Goal: Transaction & Acquisition: Purchase product/service

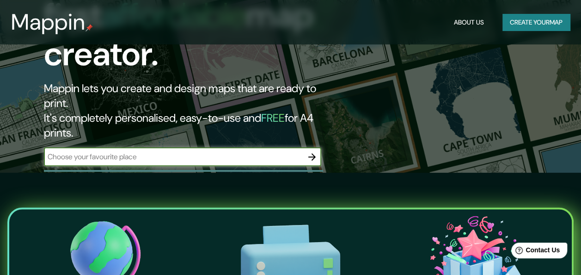
scroll to position [46, 0]
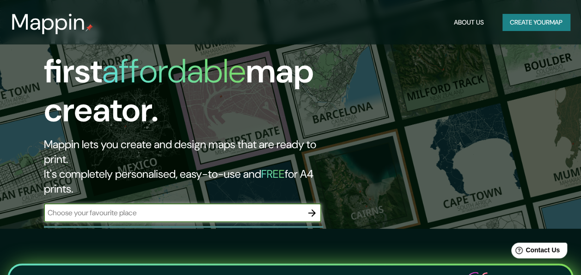
click at [532, 19] on button "Create your map" at bounding box center [537, 22] width 68 height 17
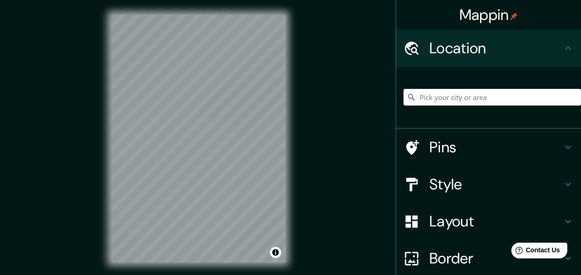
click at [540, 51] on h4 "Location" at bounding box center [496, 48] width 133 height 18
click at [523, 103] on input "Pick your city or area" at bounding box center [493, 97] width 178 height 17
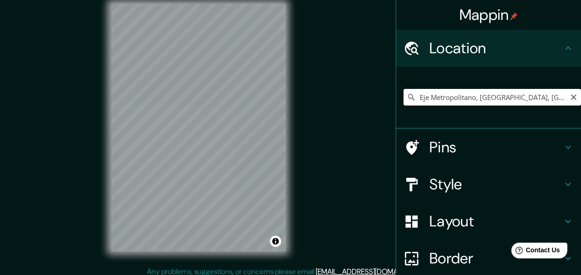
click at [498, 105] on input "Eje Metropolitano, [GEOGRAPHIC_DATA], [GEOGRAPHIC_DATA], [GEOGRAPHIC_DATA]" at bounding box center [493, 97] width 178 height 17
click at [495, 103] on input "Eje Metropolitano, [GEOGRAPHIC_DATA], [GEOGRAPHIC_DATA], [GEOGRAPHIC_DATA]" at bounding box center [493, 97] width 178 height 17
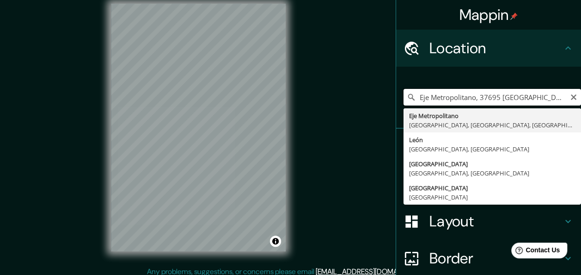
click at [499, 102] on input "Eje Metropolitano, 37695 [GEOGRAPHIC_DATA], [GEOGRAPHIC_DATA], [GEOGRAPHIC_DATA]" at bounding box center [493, 97] width 178 height 17
click at [501, 103] on input "Eje Metropolitano, 37695 [GEOGRAPHIC_DATA], [GEOGRAPHIC_DATA], [GEOGRAPHIC_DATA]" at bounding box center [493, 97] width 178 height 17
type input "Eje Metropolitano, [GEOGRAPHIC_DATA], [GEOGRAPHIC_DATA], [GEOGRAPHIC_DATA]"
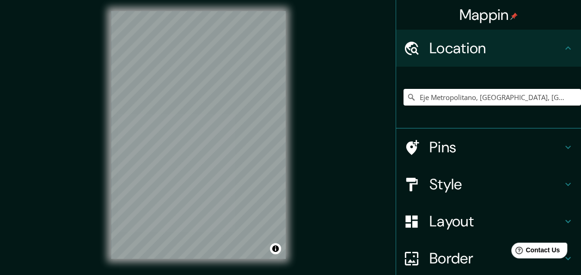
scroll to position [0, 0]
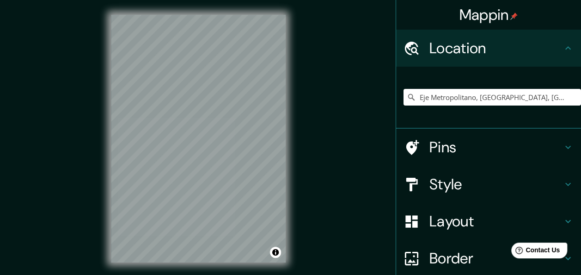
click at [452, 156] on h4 "Pins" at bounding box center [496, 147] width 133 height 18
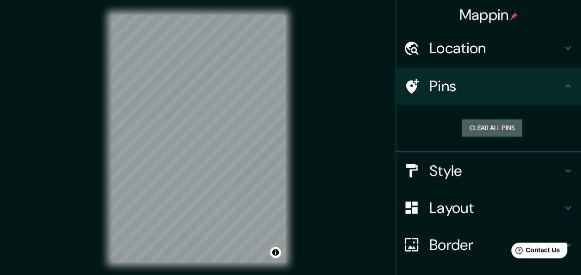
click at [482, 136] on button "Clear all pins" at bounding box center [492, 127] width 60 height 17
click at [472, 136] on button "Clear all pins" at bounding box center [492, 127] width 60 height 17
click at [502, 180] on h4 "Style" at bounding box center [496, 170] width 133 height 18
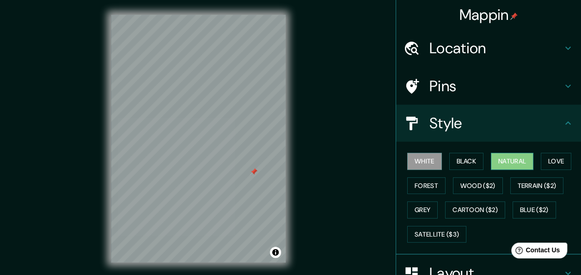
click at [516, 170] on button "Natural" at bounding box center [512, 161] width 43 height 17
click at [541, 170] on button "Love" at bounding box center [556, 161] width 31 height 17
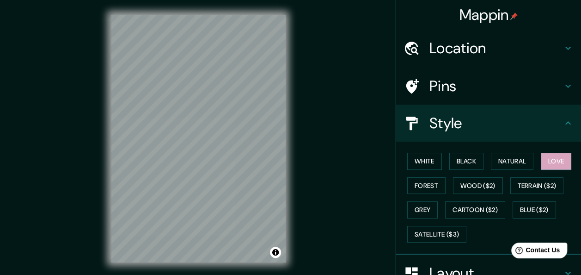
click at [436, 95] on h4 "Pins" at bounding box center [496, 86] width 133 height 18
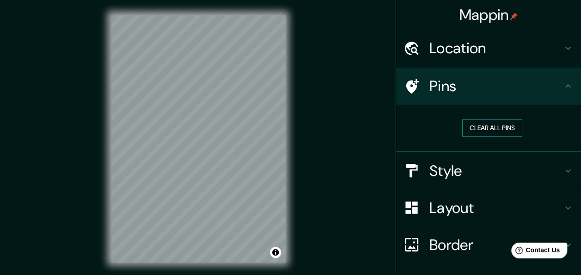
click at [478, 136] on button "Clear all pins" at bounding box center [492, 127] width 60 height 17
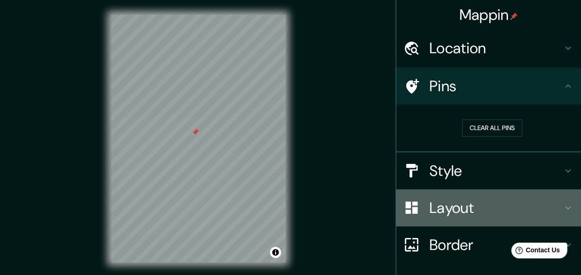
click at [497, 217] on h4 "Layout" at bounding box center [496, 207] width 133 height 18
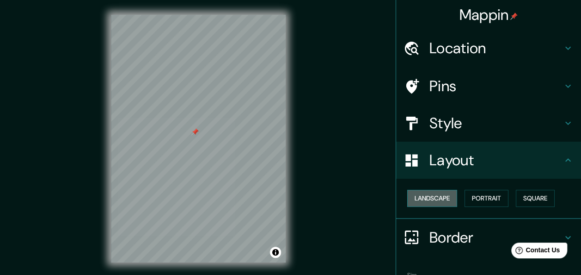
click at [452, 207] on button "Landscape" at bounding box center [432, 198] width 50 height 17
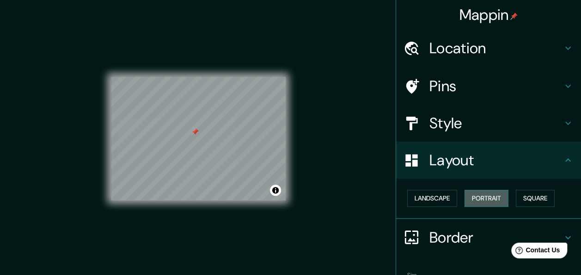
click at [496, 207] on button "Portrait" at bounding box center [487, 198] width 44 height 17
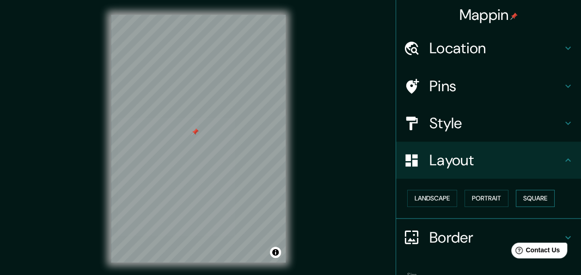
click at [516, 207] on button "Square" at bounding box center [535, 198] width 39 height 17
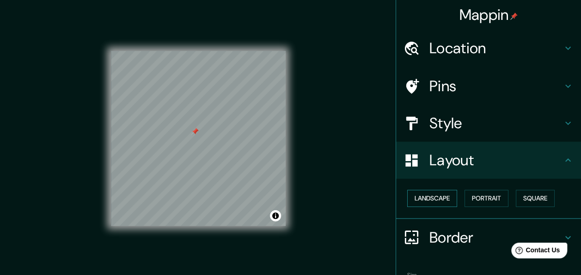
click at [437, 207] on button "Landscape" at bounding box center [432, 198] width 50 height 17
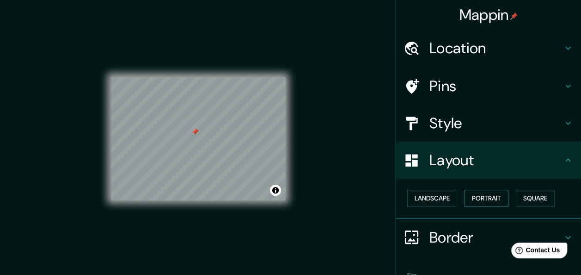
click at [494, 207] on button "Portrait" at bounding box center [487, 198] width 44 height 17
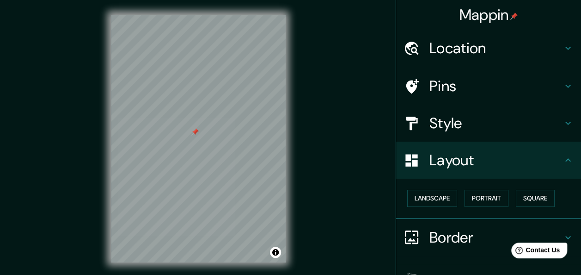
click at [475, 169] on h4 "Layout" at bounding box center [496, 160] width 133 height 18
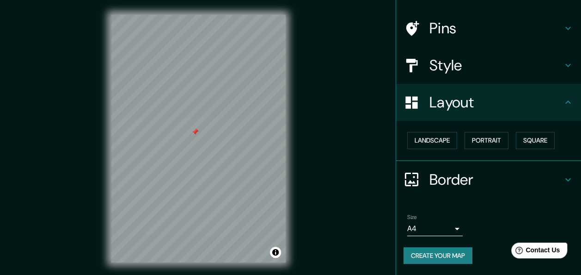
click at [462, 170] on h4 "Border" at bounding box center [496, 179] width 133 height 18
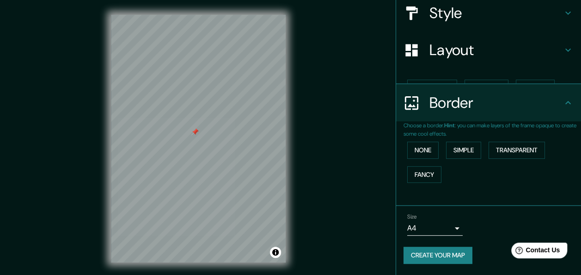
scroll to position [111, 0]
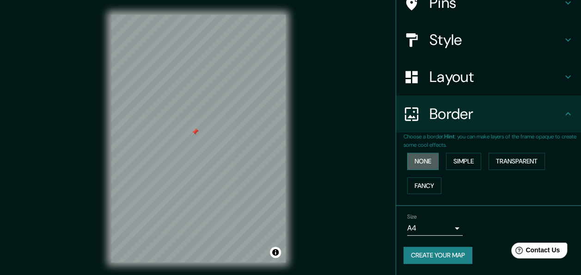
click at [427, 165] on button "None" at bounding box center [422, 161] width 31 height 17
click at [464, 164] on button "Simple" at bounding box center [463, 161] width 35 height 17
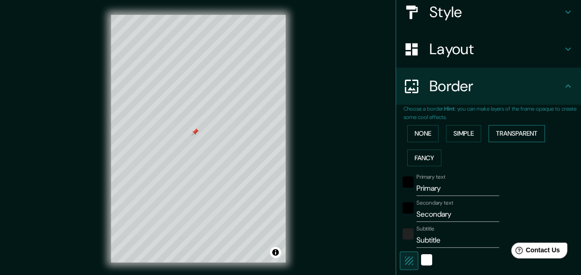
click at [520, 142] on button "Transparent" at bounding box center [517, 133] width 56 height 17
click at [428, 166] on button "Fancy" at bounding box center [424, 157] width 34 height 17
click at [425, 142] on button "None" at bounding box center [422, 133] width 31 height 17
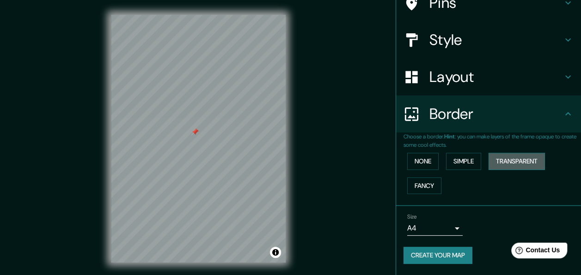
click at [534, 166] on button "Transparent" at bounding box center [517, 161] width 56 height 17
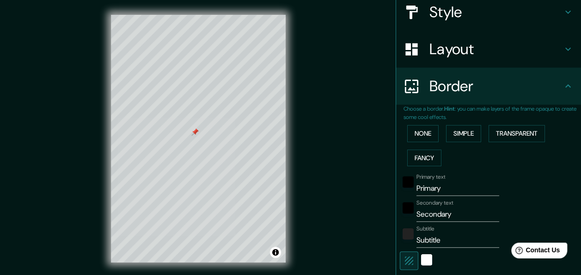
scroll to position [203, 0]
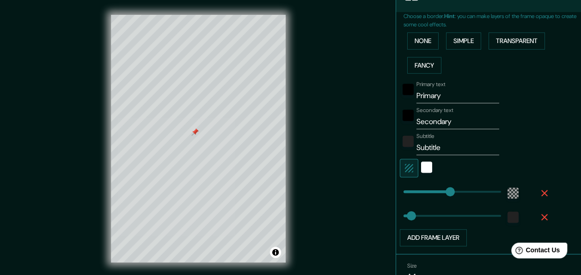
click at [449, 103] on input "Primary" at bounding box center [458, 95] width 83 height 15
type input "Primar"
type input "181"
type input "30"
type input "Prima"
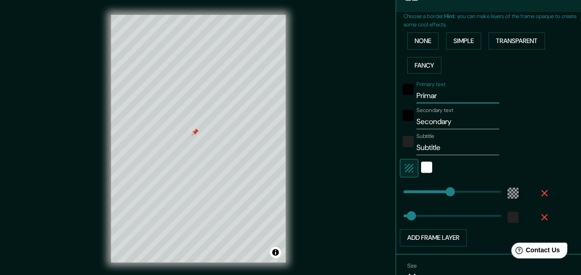
type input "181"
type input "30"
type input "Prim"
type input "181"
type input "30"
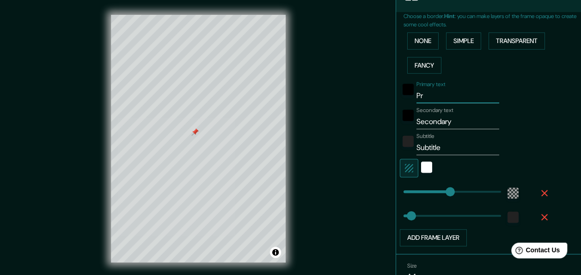
type input "P"
type input "181"
type input "30"
type input "v"
type input "181"
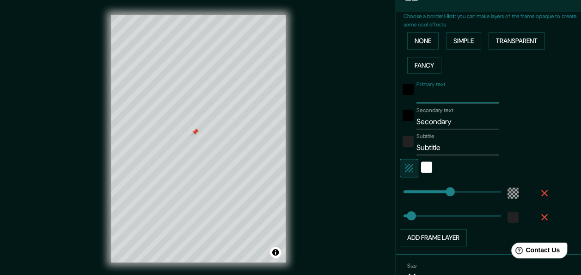
type input "30"
type input "vi"
type input "181"
type input "30"
type input "vil"
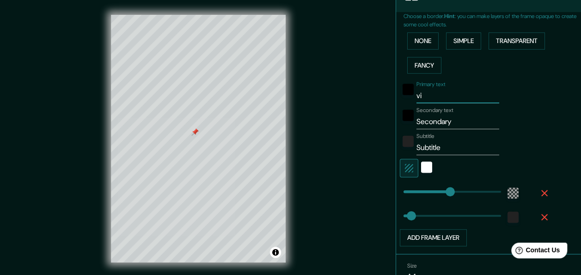
type input "181"
type input "30"
type input "vill"
type input "181"
type input "30"
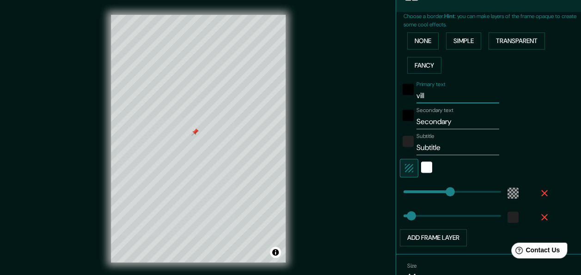
type input "villa"
type input "181"
type input "30"
type input "villam"
type input "181"
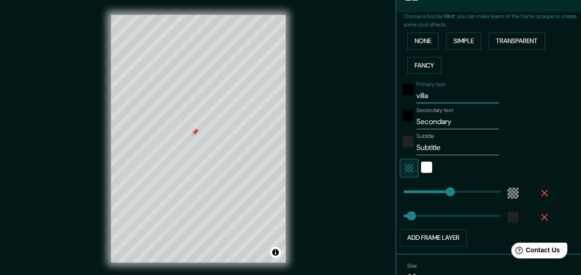
type input "30"
type input "villa"
type input "181"
type input "30"
type input "villa"
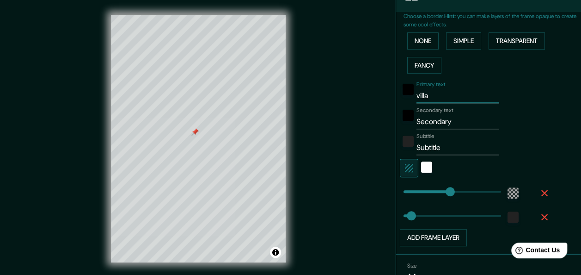
type input "181"
type input "30"
type input "villa m"
type input "181"
type input "30"
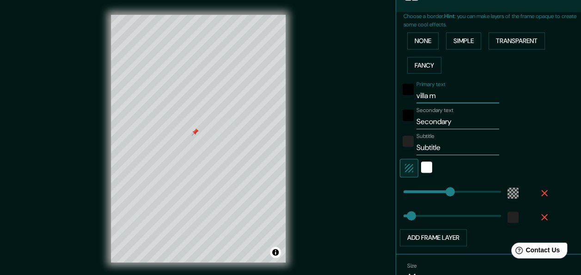
type input "[GEOGRAPHIC_DATA]"
type input "181"
type input "30"
type input "[GEOGRAPHIC_DATA]"
type input "181"
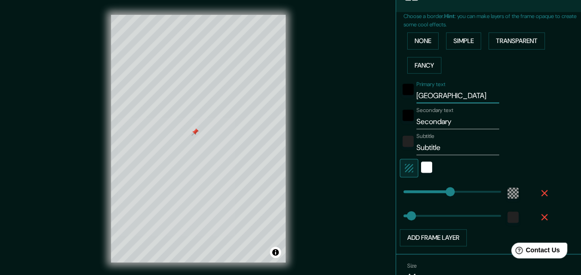
type input "30"
type input "[GEOGRAPHIC_DATA]"
click at [456, 129] on input "Secondary" at bounding box center [458, 121] width 83 height 15
type input "Secondar"
type input "181"
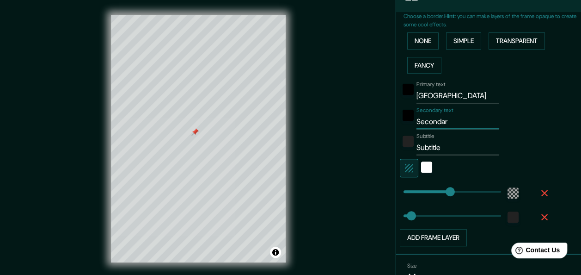
type input "30"
type input "Seconda"
type input "181"
type input "30"
type input "Second"
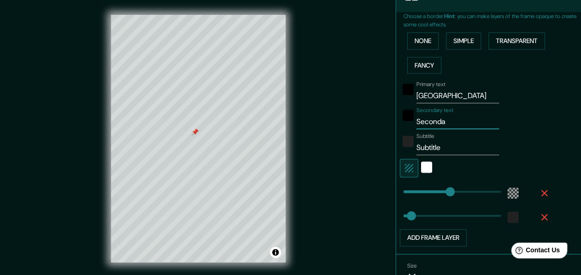
type input "181"
type input "30"
type input "Secon"
type input "181"
type input "30"
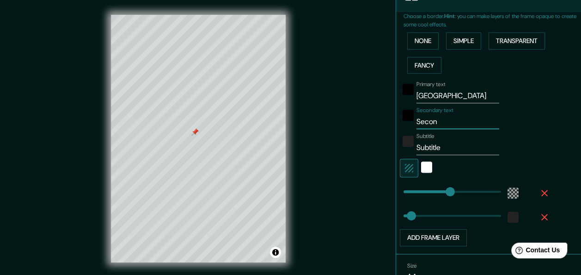
type input "Seco"
type input "181"
type input "30"
type input "Sec"
type input "181"
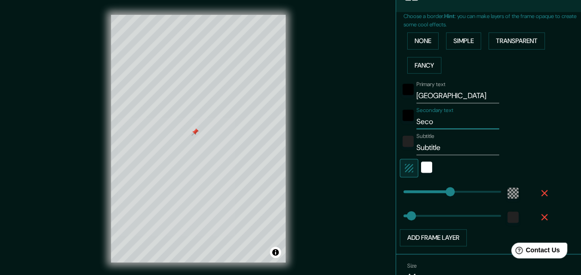
type input "30"
type input "Se"
type input "181"
type input "30"
type input "S"
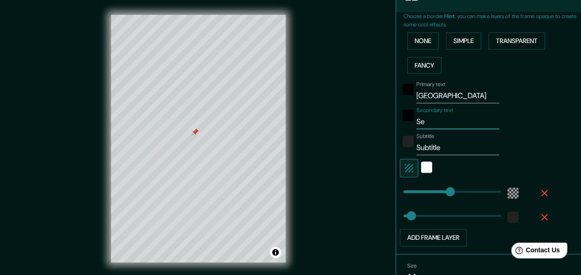
type input "181"
type input "30"
type input "181"
type input "30"
type input "e"
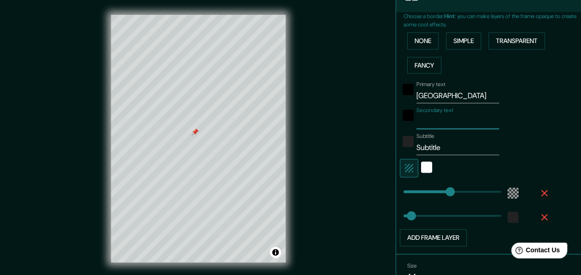
type input "181"
type input "30"
type input "ej"
type input "181"
type input "30"
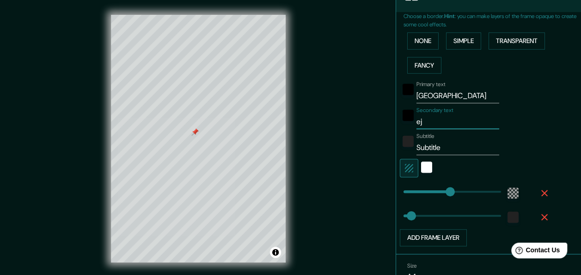
type input "eje"
type input "181"
type input "30"
type input "eje"
type input "181"
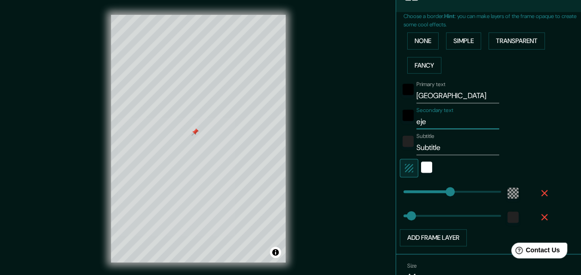
type input "30"
type input "eje m"
type input "181"
type input "30"
type input "eje me"
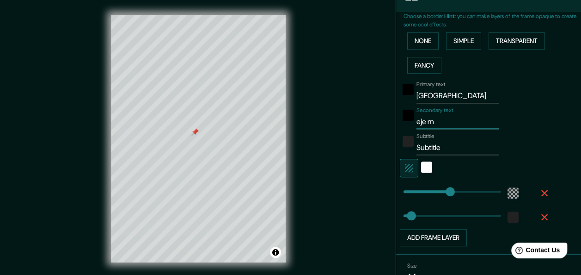
type input "181"
type input "30"
type input "eje mer"
type input "181"
type input "30"
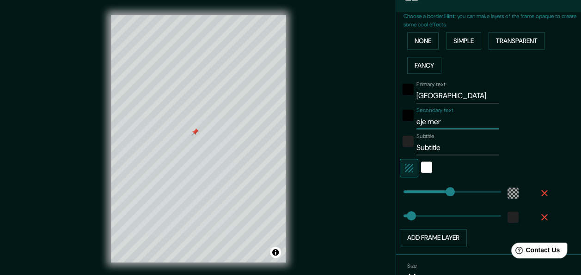
type input "eje me"
type input "181"
type input "30"
type input "eje met"
type input "181"
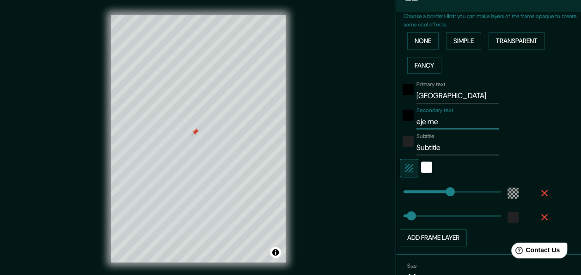
type input "30"
type input "eje metr"
type input "181"
type input "30"
type input "eje metro"
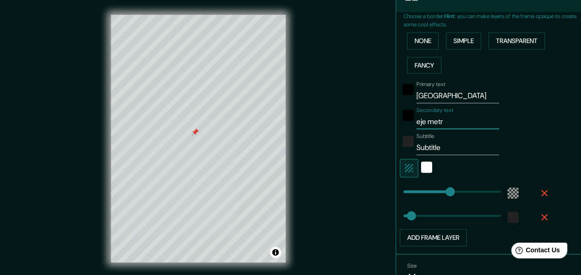
type input "181"
type input "30"
type input "eje metrop"
type input "181"
type input "30"
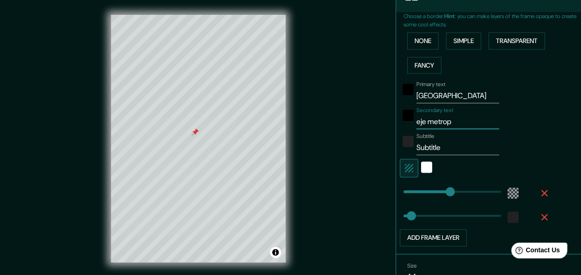
type input "eje metropp"
type input "181"
type input "30"
type input "eje metrop"
type input "181"
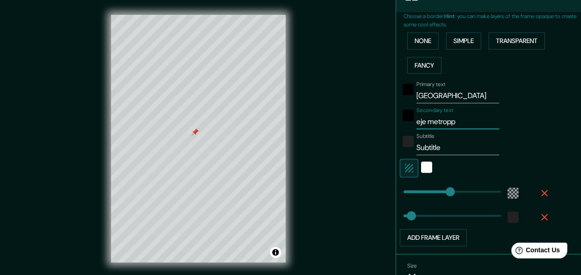
type input "30"
type input "eje metropo"
type input "181"
type input "30"
type input "eje metropol"
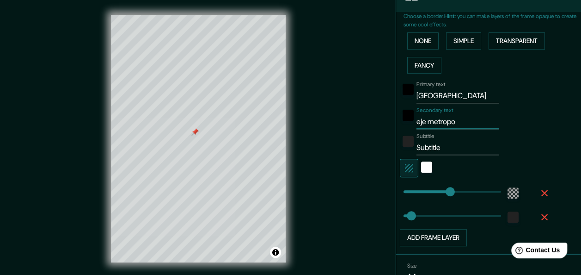
type input "181"
type input "30"
type input "eje metropolo"
type input "181"
type input "30"
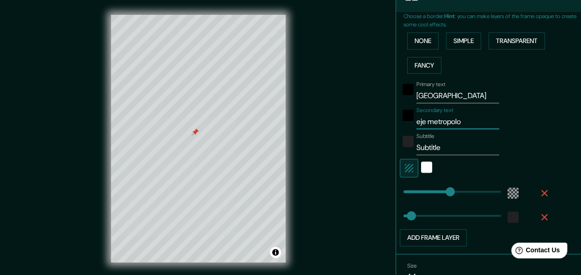
type input "eje metropol"
type input "181"
type input "30"
type input "eje metropoli"
type input "181"
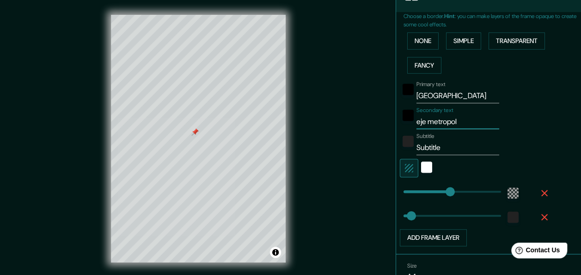
type input "30"
type input "eje metropolit"
type input "181"
type input "30"
type input "eje metropolita"
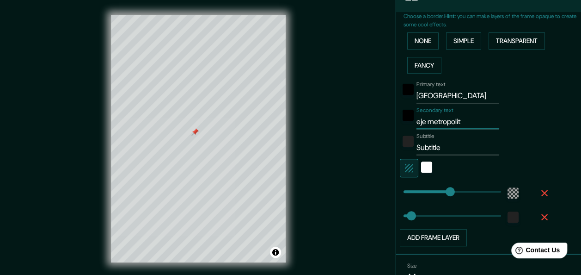
type input "181"
type input "30"
type input "eje metropolitan"
type input "181"
type input "30"
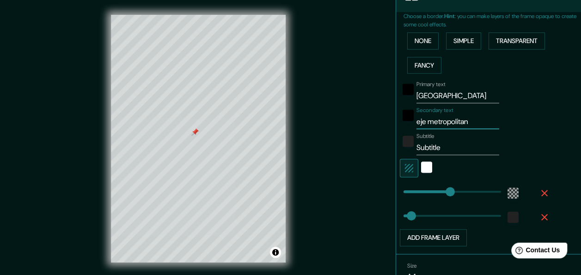
type input "eje metropolitano"
type input "181"
type input "30"
type input "eje metropolitano"
click at [457, 155] on input "Subtitle" at bounding box center [458, 147] width 83 height 15
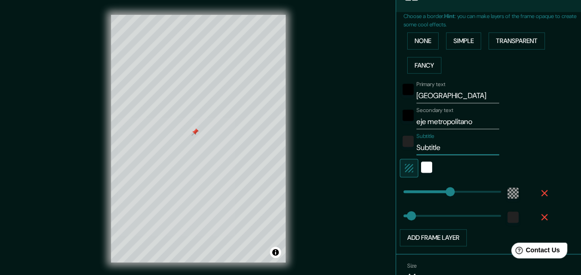
type input "Subtitl"
type input "181"
type input "30"
type input "Subtit"
type input "181"
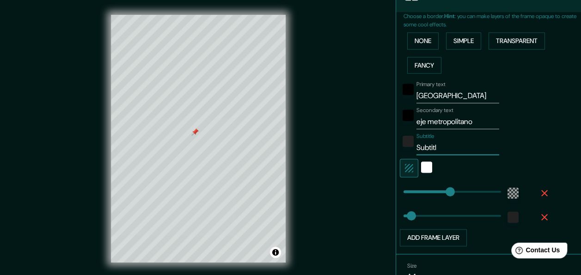
type input "30"
type input "Subti"
type input "181"
type input "30"
type input "Subt"
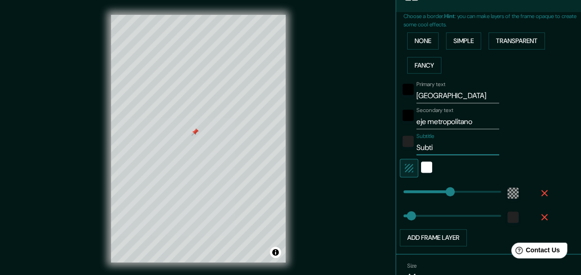
type input "181"
type input "30"
type input "Sub"
type input "181"
type input "30"
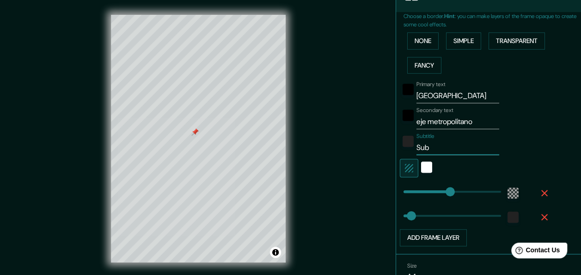
type input "Su"
type input "181"
type input "30"
type input "S"
type input "181"
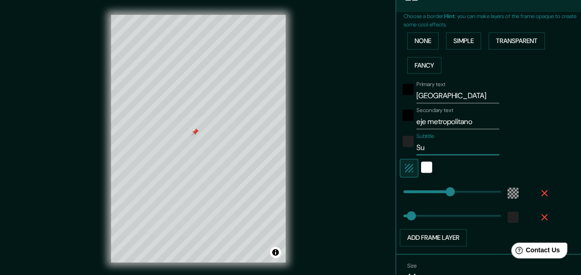
type input "30"
type input "181"
type input "30"
type input "A"
type input "181"
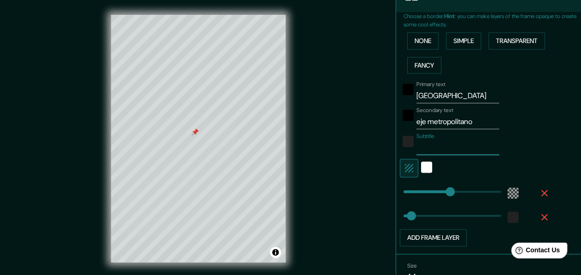
type input "30"
type input "AR"
type input "181"
type input "30"
type input "ARQ"
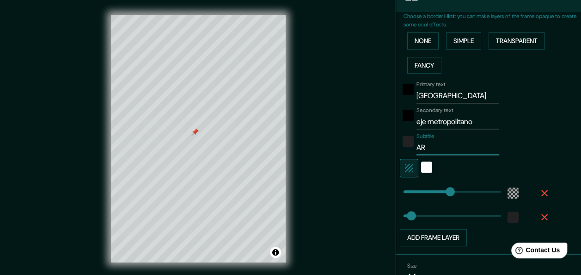
type input "181"
type input "30"
type input "181"
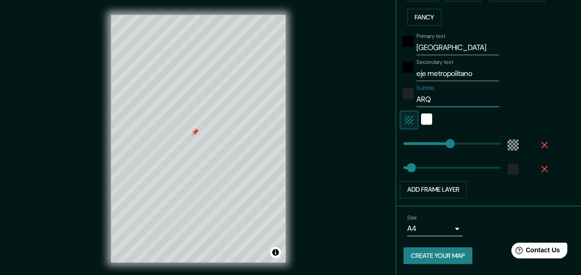
scroll to position [294, 0]
type input "ARQ"
click at [508, 141] on div "color-55555544" at bounding box center [513, 144] width 11 height 11
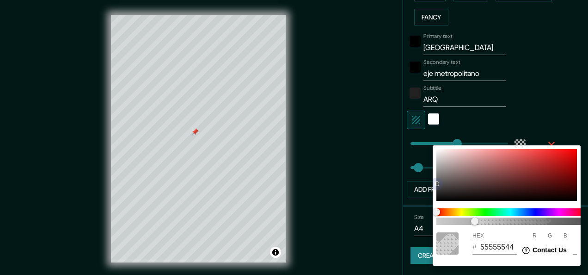
type input "181"
type input "30"
type input "BF9595"
type input "191"
type input "149"
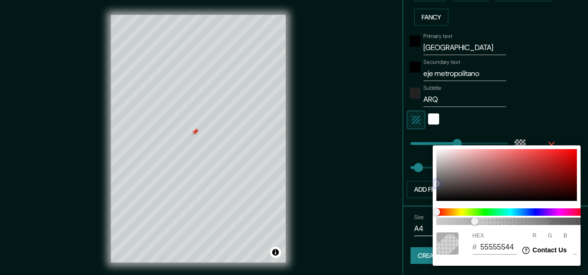
type input "149"
type input "181"
type input "30"
type input "B88D8D"
type input "184"
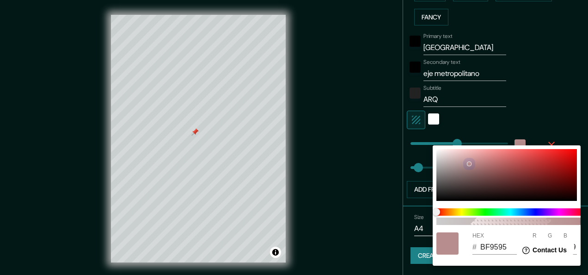
type input "141"
type input "181"
type input "30"
type input "E1BABA"
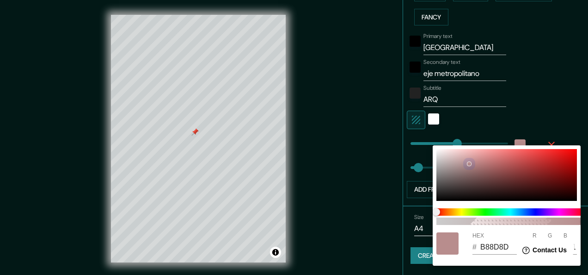
type input "225"
type input "186"
type input "181"
type input "30"
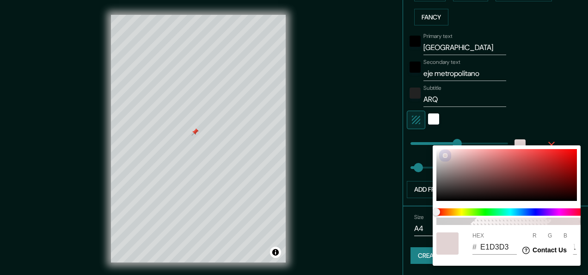
drag, startPoint x: 459, startPoint y: 153, endPoint x: 445, endPoint y: 155, distance: 13.5
click at [445, 155] on div at bounding box center [507, 175] width 141 height 52
click at [445, 155] on div at bounding box center [446, 156] width 4 height 4
click at [562, 128] on div at bounding box center [294, 137] width 588 height 275
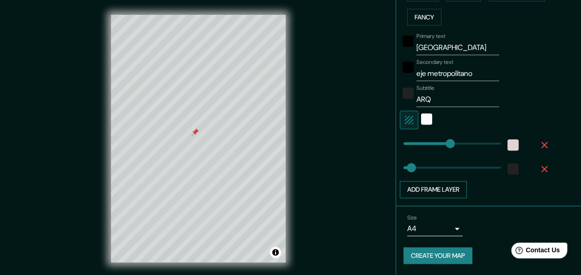
click at [451, 183] on button "Add frame layer" at bounding box center [433, 189] width 67 height 17
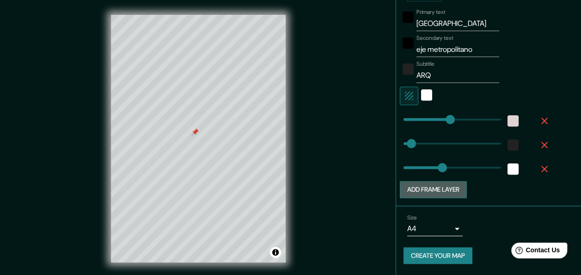
click at [450, 198] on button "Add frame layer" at bounding box center [433, 189] width 67 height 17
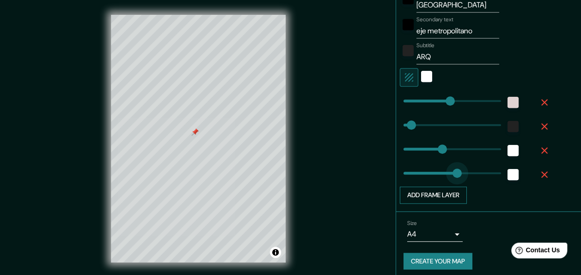
click at [453, 178] on span at bounding box center [457, 172] width 9 height 9
click at [449, 203] on button "Add frame layer" at bounding box center [433, 194] width 67 height 17
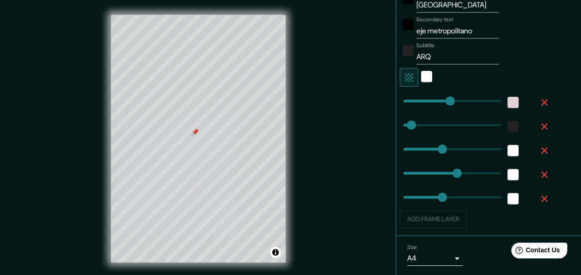
click at [450, 228] on div "Add frame layer" at bounding box center [476, 218] width 152 height 17
drag, startPoint x: 447, startPoint y: 208, endPoint x: 475, endPoint y: 206, distance: 27.8
click at [433, 228] on div "Add frame layer" at bounding box center [476, 218] width 152 height 17
click at [539, 156] on icon "button" at bounding box center [544, 150] width 11 height 11
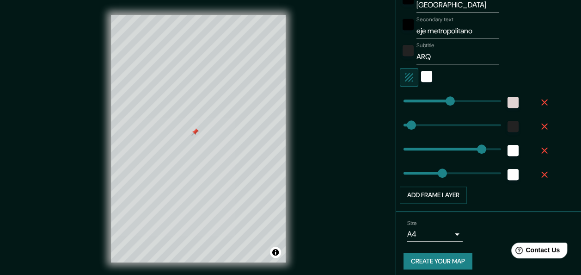
click at [539, 156] on icon "button" at bounding box center [544, 150] width 11 height 11
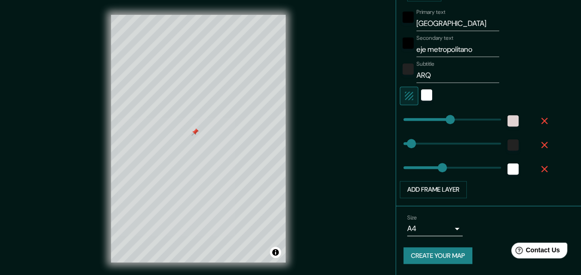
click at [539, 174] on icon "button" at bounding box center [544, 168] width 11 height 11
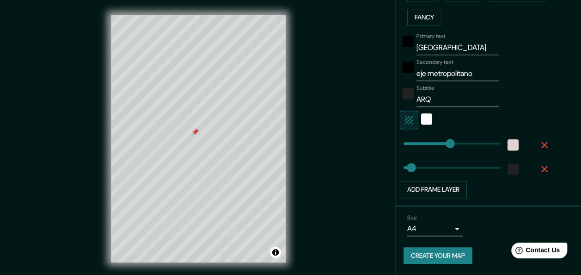
click at [542, 166] on icon "button" at bounding box center [545, 169] width 6 height 6
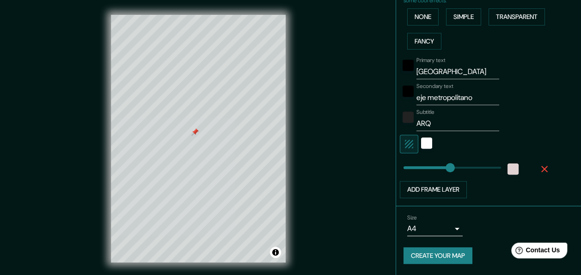
scroll to position [270, 0]
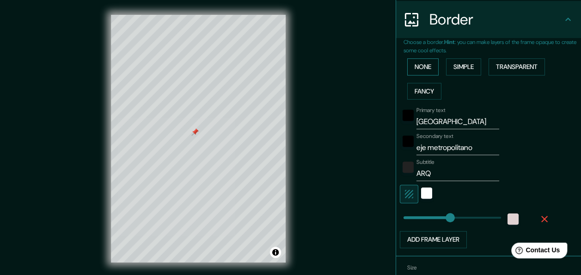
click at [414, 75] on button "None" at bounding box center [422, 66] width 31 height 17
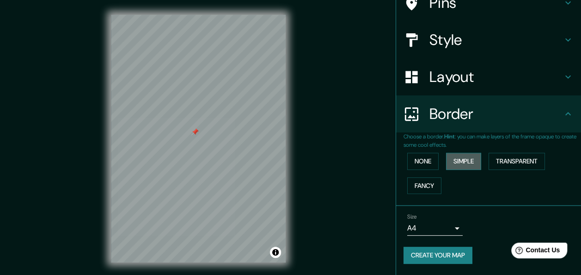
click at [464, 158] on button "Simple" at bounding box center [463, 161] width 35 height 17
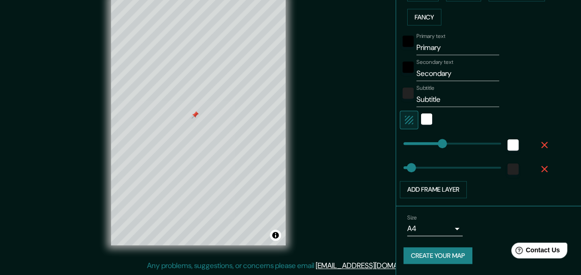
scroll to position [248, 0]
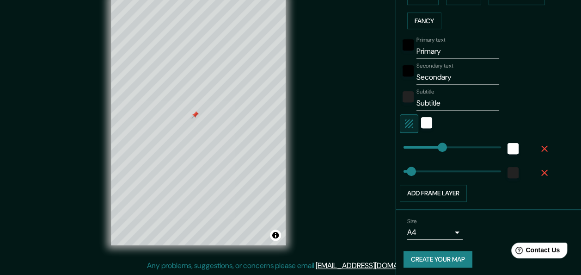
click at [451, 59] on input "Primary" at bounding box center [458, 51] width 83 height 15
click at [476, 85] on input "Secondary" at bounding box center [458, 77] width 83 height 15
click at [457, 111] on input "Subtitle" at bounding box center [458, 103] width 83 height 15
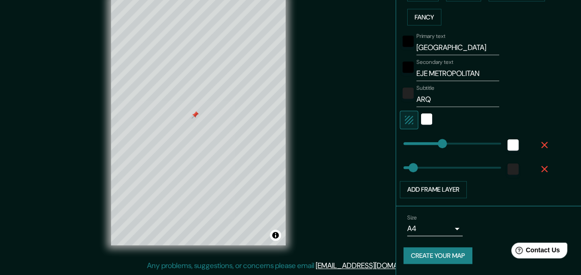
scroll to position [294, 0]
click at [436, 188] on button "Add frame layer" at bounding box center [433, 189] width 67 height 17
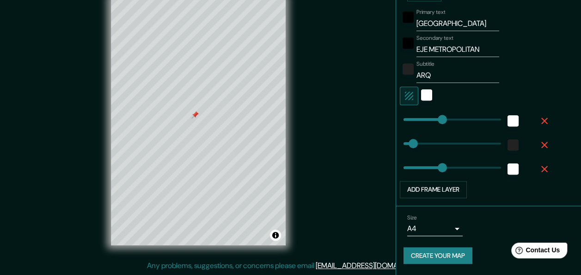
click at [542, 172] on icon "button" at bounding box center [545, 169] width 6 height 6
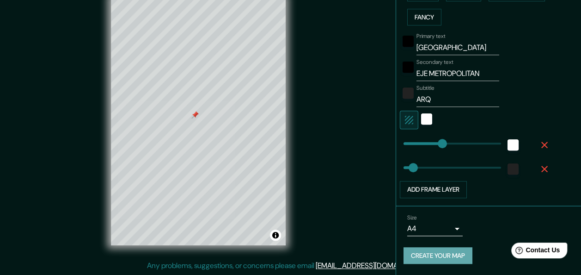
click at [431, 258] on button "Create your map" at bounding box center [438, 255] width 69 height 17
click at [431, 258] on div "Create your map" at bounding box center [489, 255] width 170 height 17
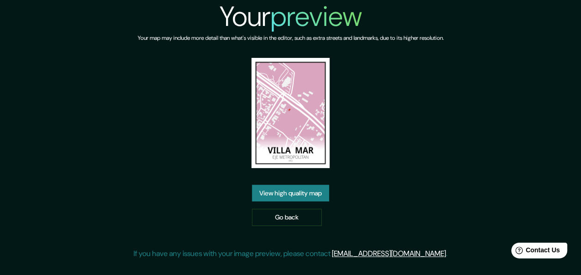
click at [307, 202] on link "View high quality map" at bounding box center [290, 193] width 77 height 17
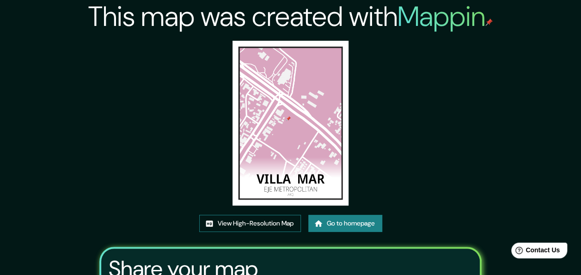
click at [246, 232] on link "View High-Resolution Map" at bounding box center [250, 223] width 102 height 17
